Goal: Task Accomplishment & Management: Complete application form

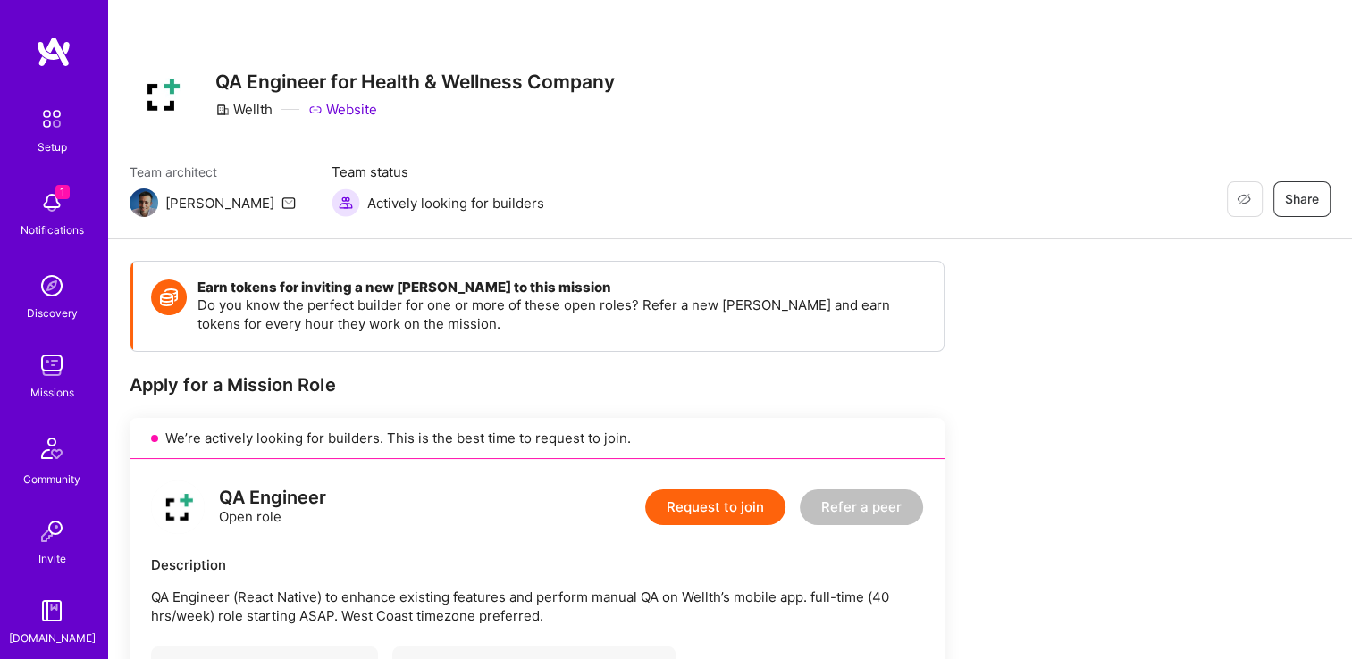
click at [718, 500] on button "Request to join" at bounding box center [715, 508] width 140 height 36
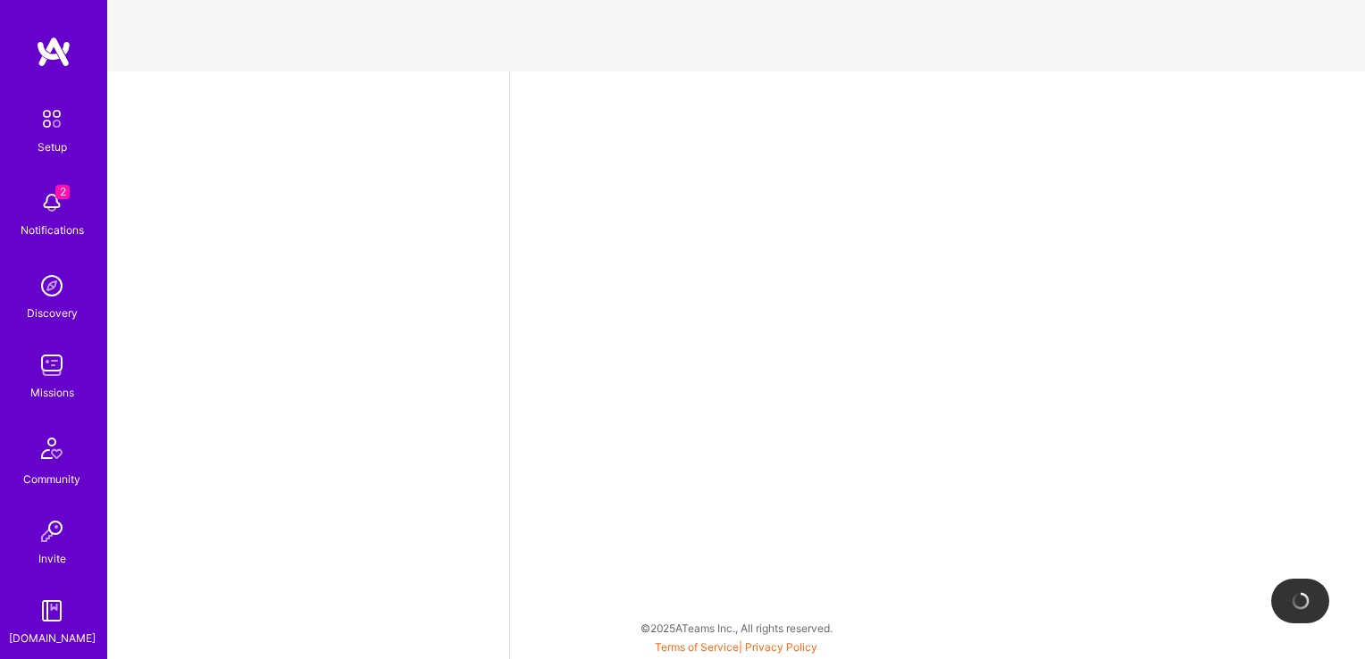
select select "US"
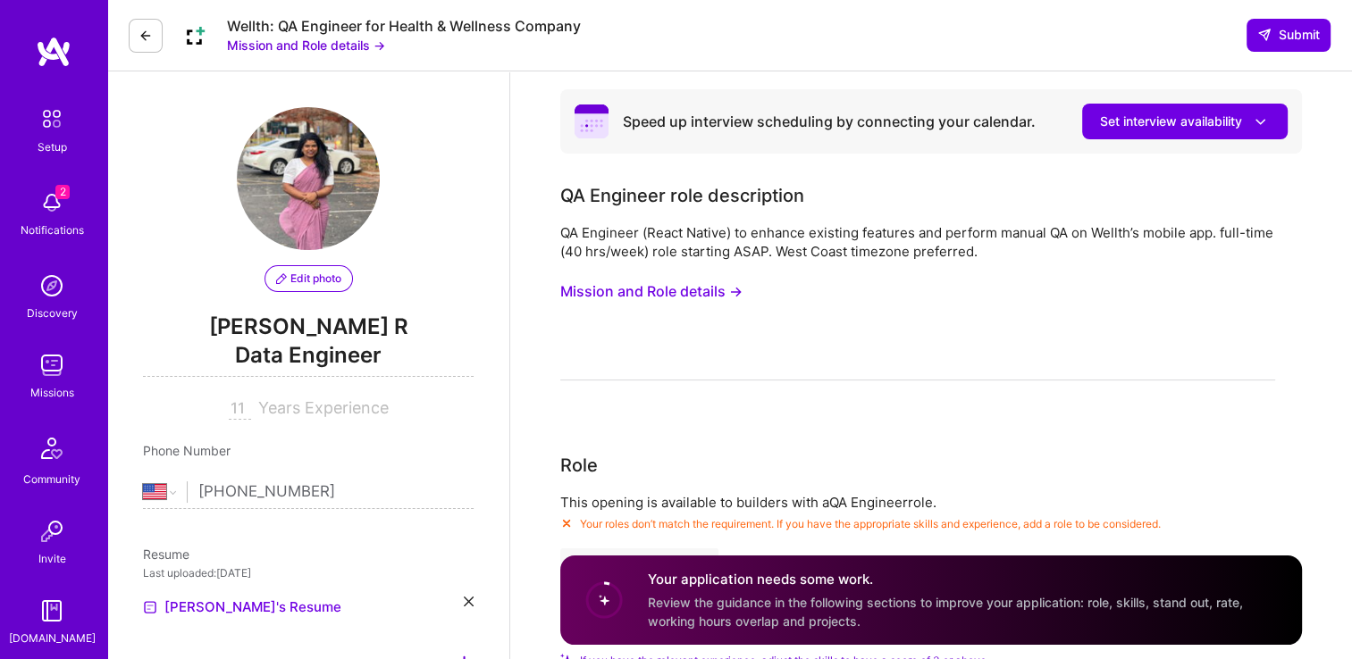
click at [155, 35] on button at bounding box center [146, 36] width 34 height 34
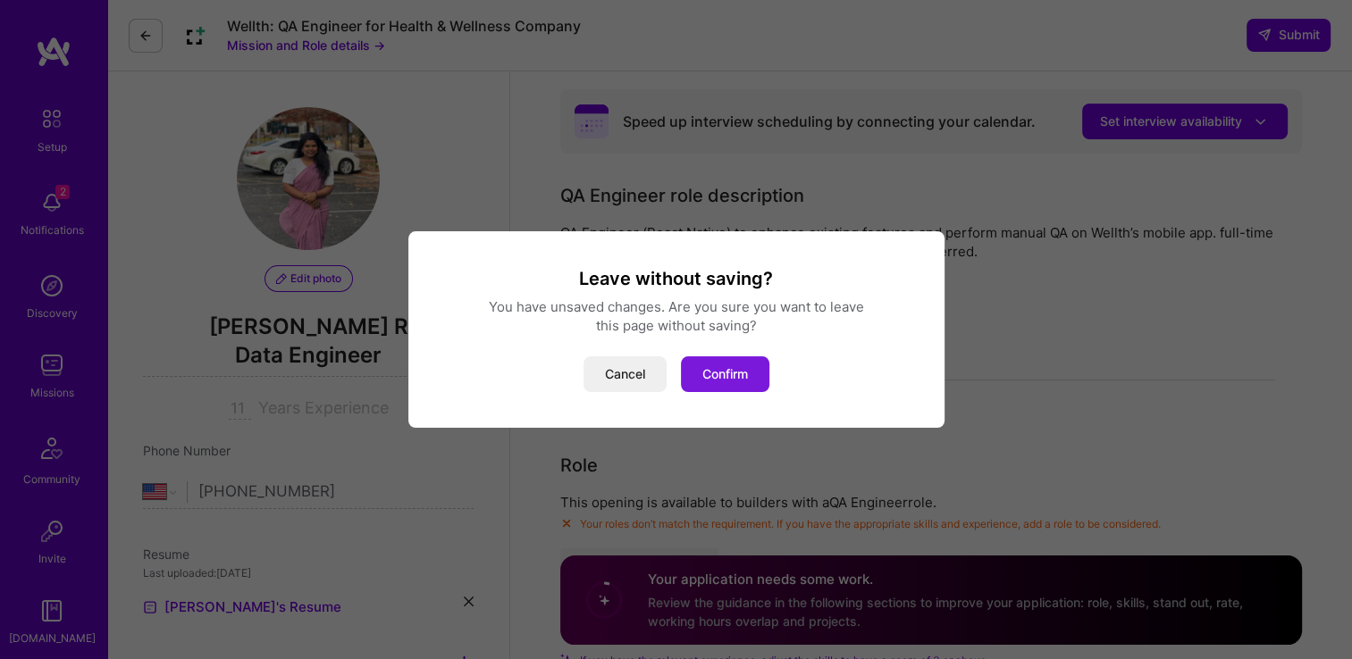
click at [724, 372] on button "Confirm" at bounding box center [725, 374] width 88 height 36
